Goal: Transaction & Acquisition: Purchase product/service

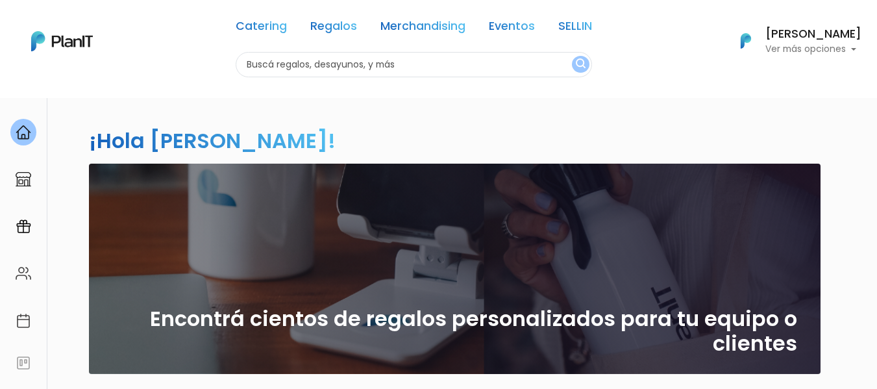
click at [838, 45] on p "Ver más opciones" at bounding box center [813, 49] width 96 height 9
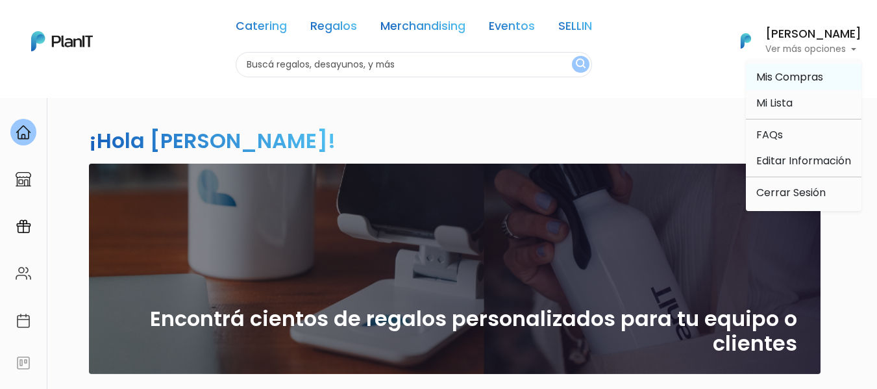
click at [791, 75] on span "Mis Compras" at bounding box center [789, 76] width 67 height 15
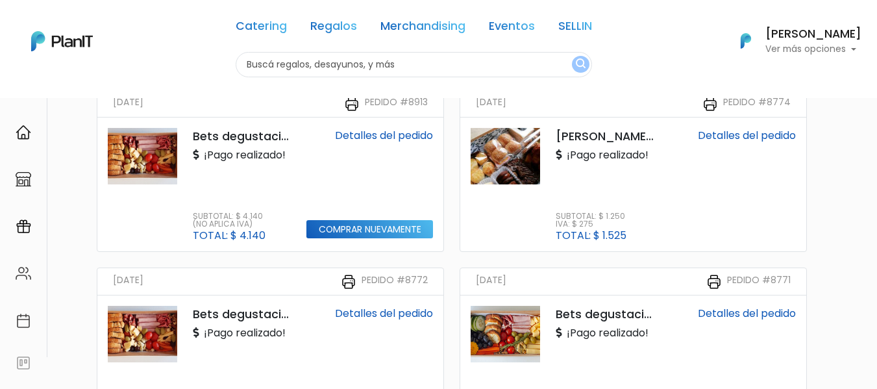
scroll to position [324, 0]
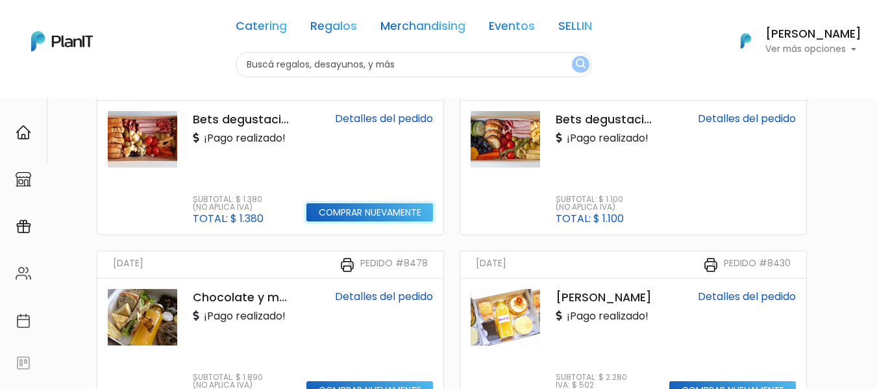
click at [346, 214] on input "Comprar nuevamente" at bounding box center [369, 212] width 127 height 19
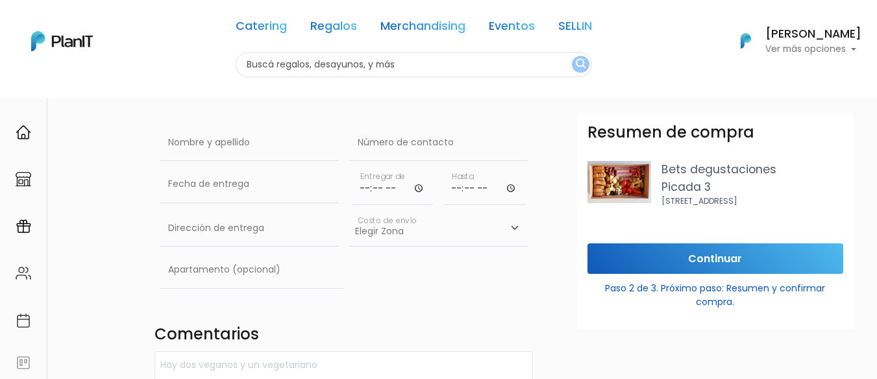
scroll to position [65, 0]
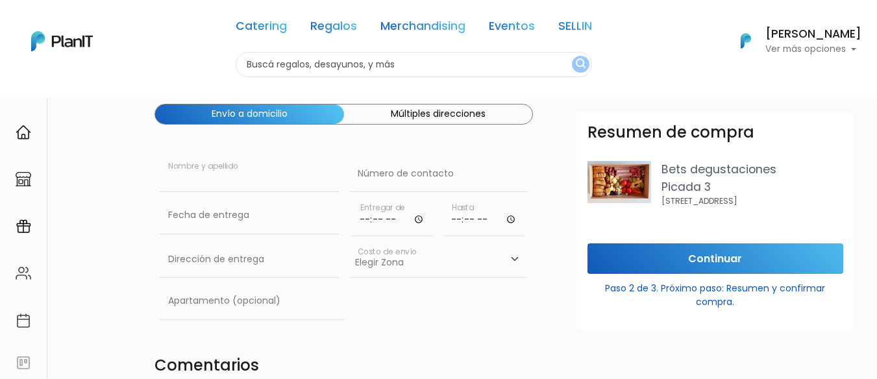
click at [262, 184] on input "text" at bounding box center [249, 174] width 179 height 36
click at [413, 114] on button "Múltiples direcciones" at bounding box center [438, 113] width 189 height 19
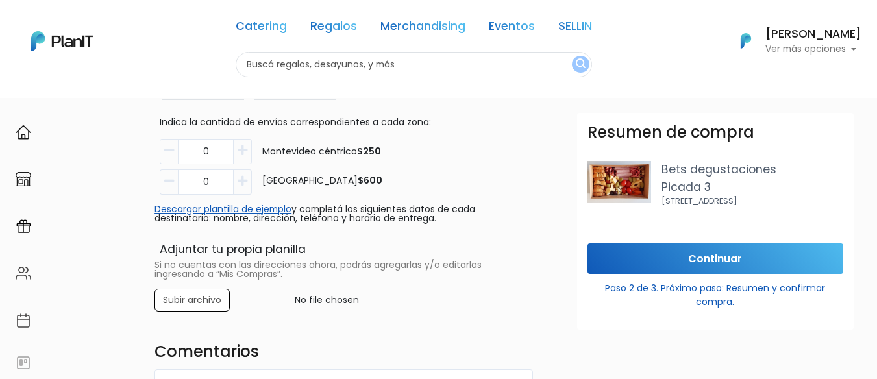
scroll to position [130, 0]
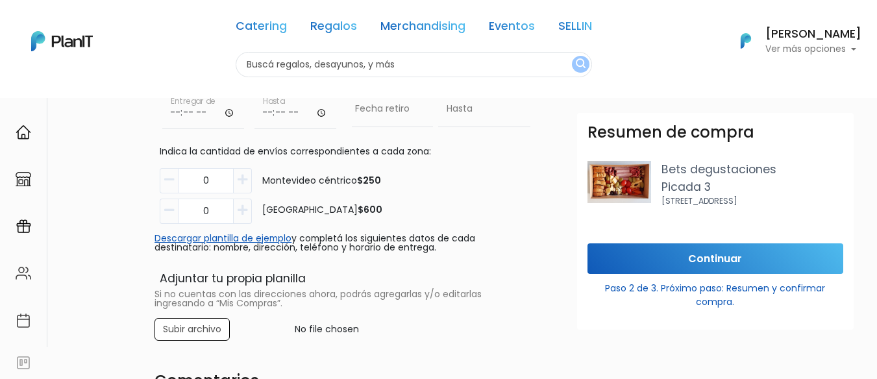
click at [241, 178] on icon "button" at bounding box center [242, 180] width 10 height 12
type input "2"
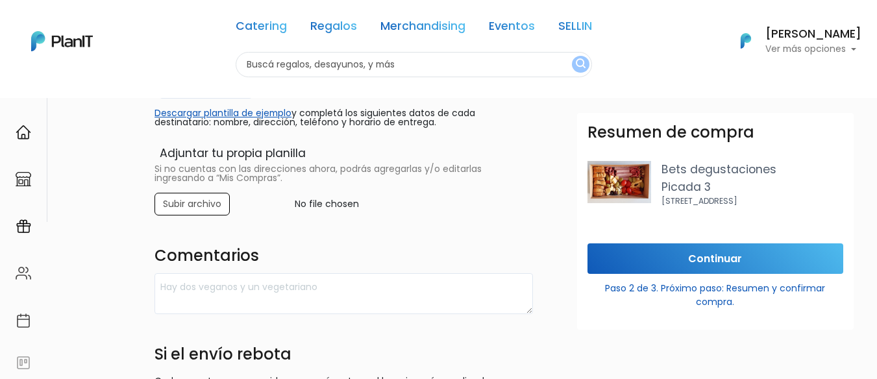
scroll to position [260, 0]
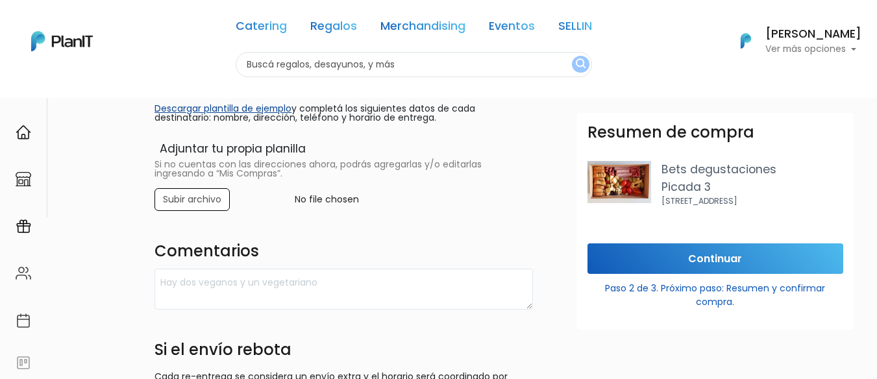
click at [276, 106] on link "Descargar plantilla de ejemplo" at bounding box center [222, 108] width 137 height 13
